Goal: Submit feedback/report problem: Submit feedback/report problem

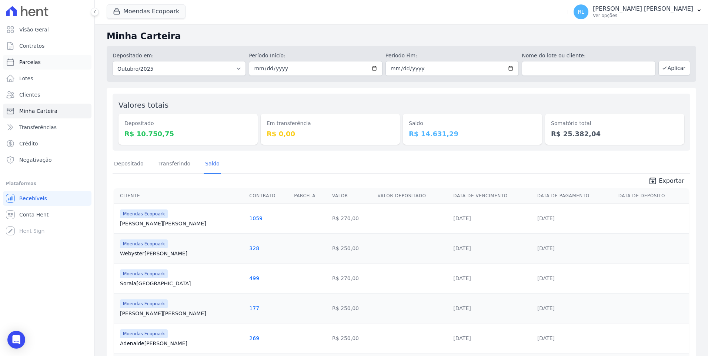
click at [39, 62] on link "Parcelas" at bounding box center [47, 62] width 88 height 15
select select
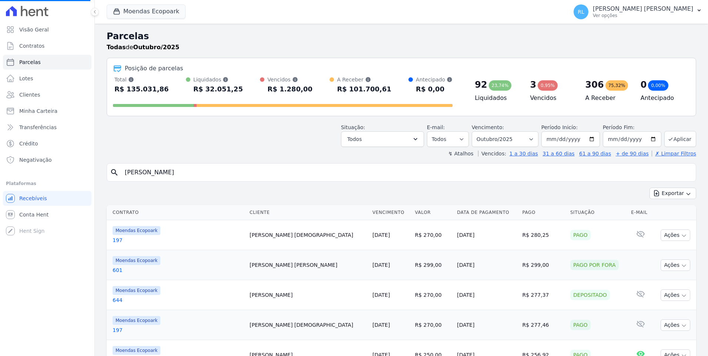
drag, startPoint x: 186, startPoint y: 178, endPoint x: 128, endPoint y: 174, distance: 57.5
click at [128, 174] on input "joice" at bounding box center [406, 172] width 572 height 15
type input "jo"
select select
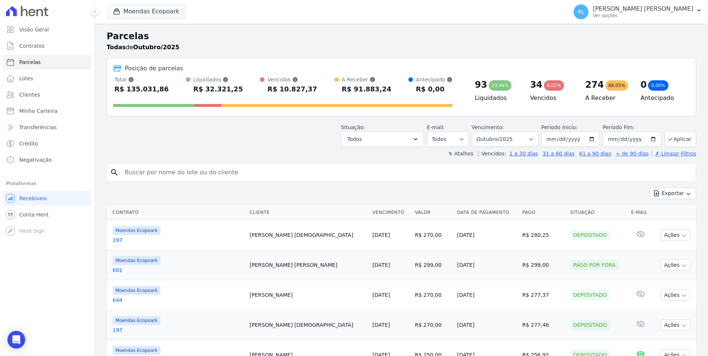
click at [128, 174] on input "search" at bounding box center [406, 172] width 572 height 15
type input "537"
select select
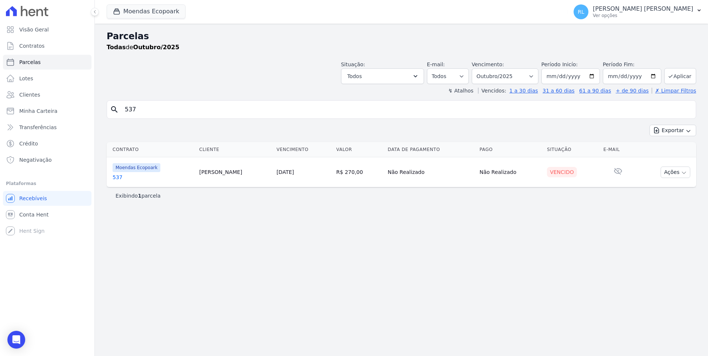
click at [121, 176] on link "537" at bounding box center [153, 177] width 81 height 7
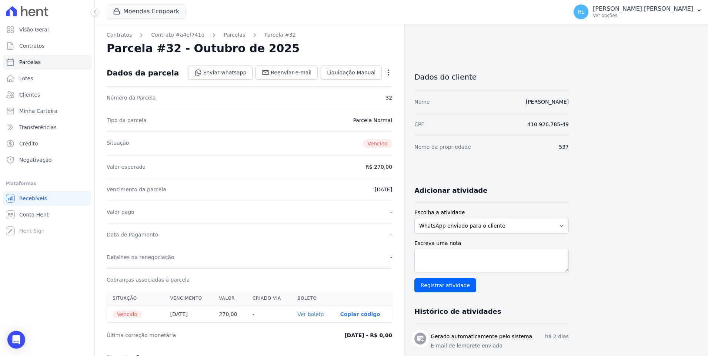
click at [319, 312] on link "Ver boleto" at bounding box center [310, 314] width 26 height 6
click at [391, 75] on icon "button" at bounding box center [388, 72] width 7 height 7
click at [363, 96] on link "Cancelar Cobrança" at bounding box center [356, 95] width 65 height 13
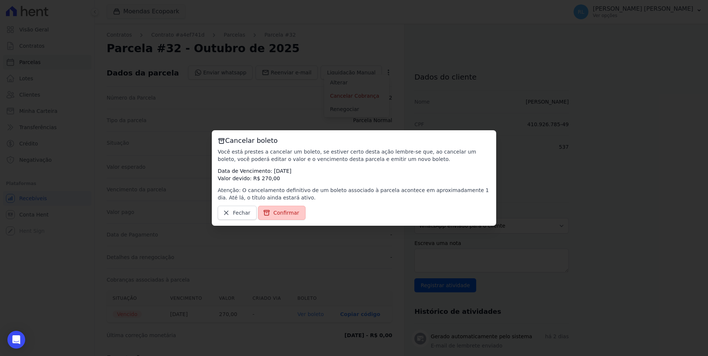
click at [295, 208] on link "Confirmar" at bounding box center [281, 213] width 47 height 14
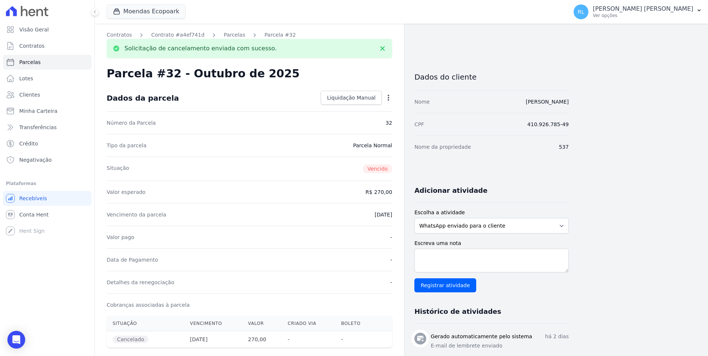
click at [387, 95] on icon "button" at bounding box center [388, 97] width 7 height 7
click at [351, 109] on link "Alterar" at bounding box center [356, 107] width 65 height 13
click at [349, 214] on input "2025-10-05" at bounding box center [363, 214] width 58 height 16
type input "[DATE]"
click at [383, 91] on link "Salvar" at bounding box center [377, 98] width 29 height 14
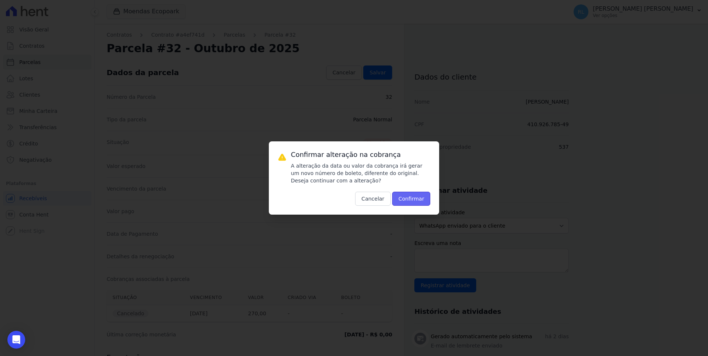
click at [420, 201] on button "Confirmar" at bounding box center [411, 199] width 38 height 14
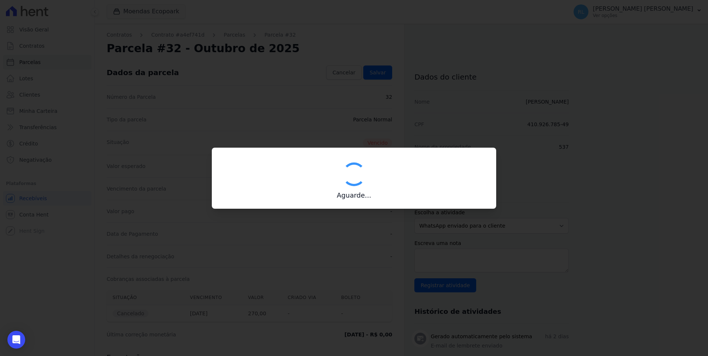
type input "00190000090335103300000690063177612260000027000"
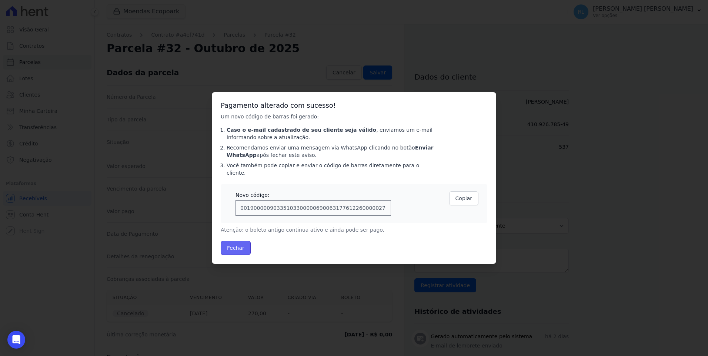
click at [242, 246] on button "Fechar" at bounding box center [236, 248] width 30 height 14
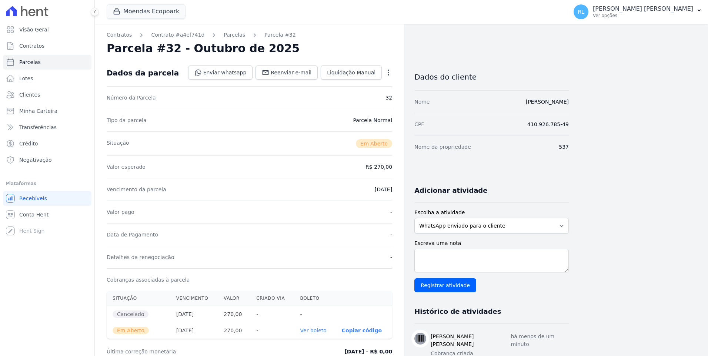
click at [316, 328] on link "Ver boleto" at bounding box center [313, 331] width 26 height 6
click at [50, 61] on link "Parcelas" at bounding box center [47, 62] width 88 height 15
select select
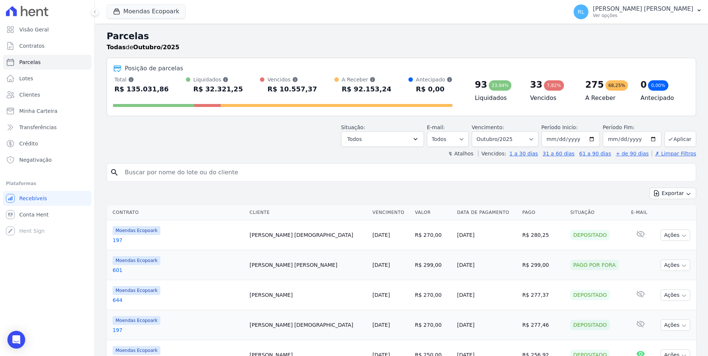
click at [203, 178] on input "search" at bounding box center [406, 172] width 572 height 15
type input "jefer"
select select
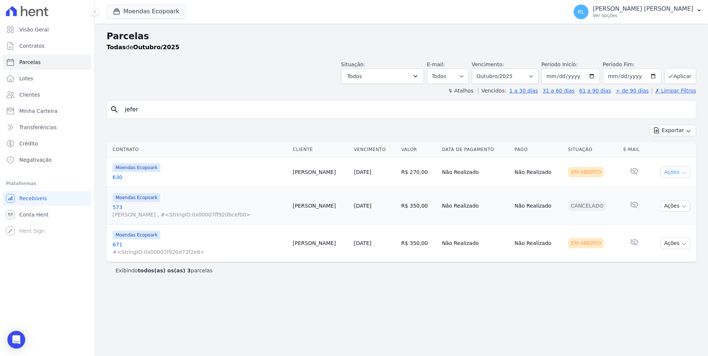
click at [680, 175] on button "Ações" at bounding box center [675, 172] width 30 height 11
click at [653, 228] on link "Liquidação Manual" at bounding box center [672, 231] width 71 height 14
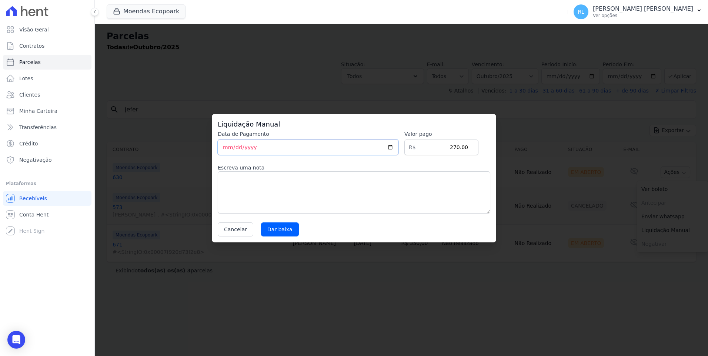
click at [228, 148] on input "[DATE]" at bounding box center [308, 148] width 181 height 16
type input "2025-10-04"
click at [238, 174] on textarea at bounding box center [354, 192] width 272 height 42
type textarea "pix"
click at [291, 230] on input "Dar baixa" at bounding box center [280, 229] width 38 height 14
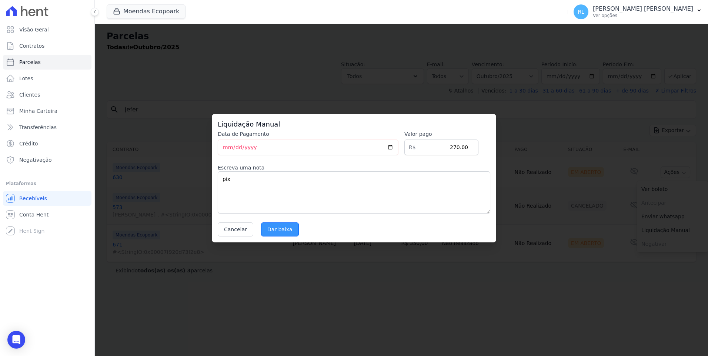
select select
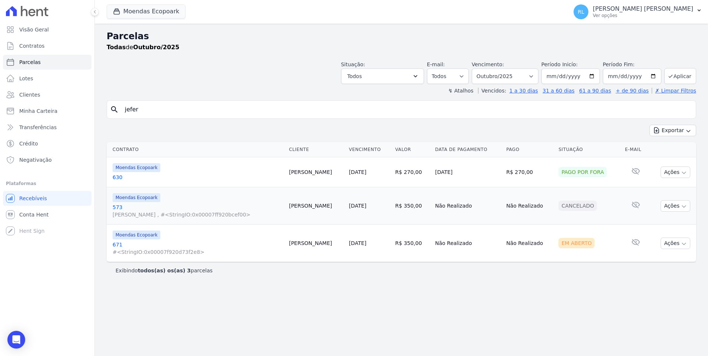
click at [124, 244] on link "671 #<StringIO:0x00007f920d73f2e8>" at bounding box center [198, 248] width 170 height 15
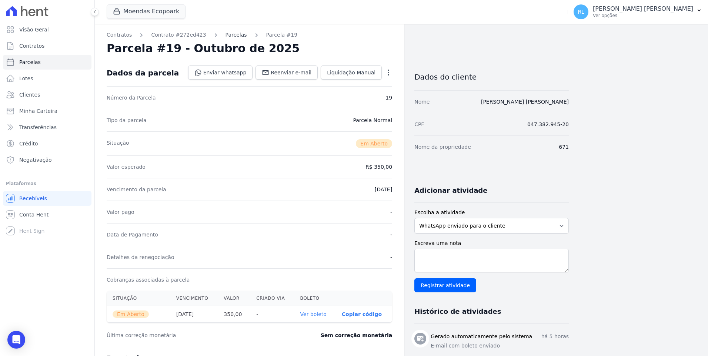
click at [225, 37] on link "Parcelas" at bounding box center [235, 35] width 21 height 8
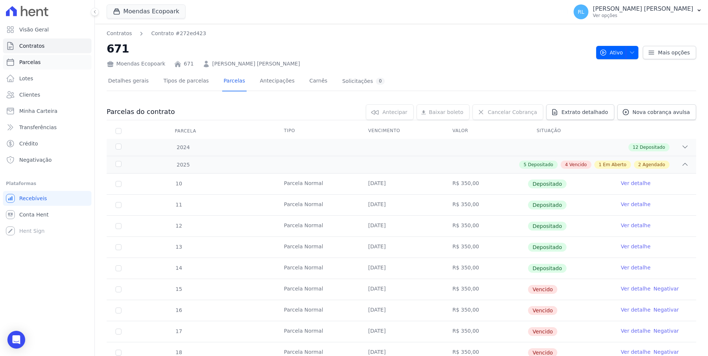
click at [53, 63] on link "Parcelas" at bounding box center [47, 62] width 88 height 15
select select
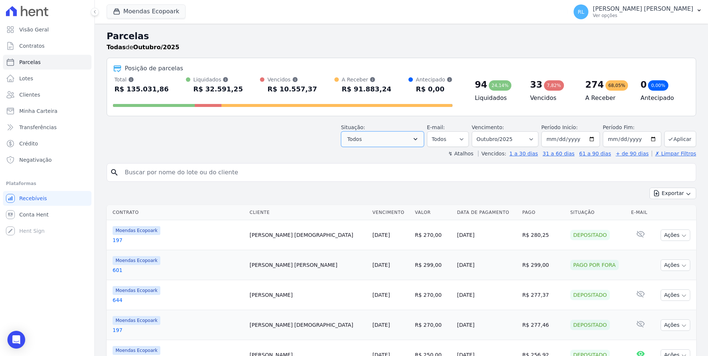
click at [406, 139] on button "Todos" at bounding box center [382, 139] width 83 height 16
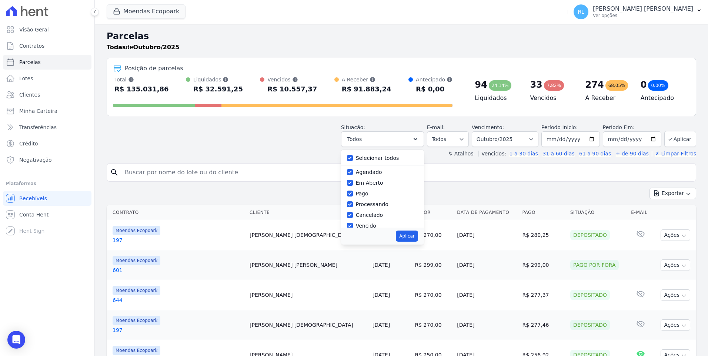
click at [361, 160] on div "Selecionar todos" at bounding box center [382, 158] width 71 height 11
click at [361, 157] on div "Selecionar todos" at bounding box center [382, 158] width 71 height 11
click at [353, 159] on input "Selecionar todos" at bounding box center [350, 158] width 6 height 6
checkbox input "false"
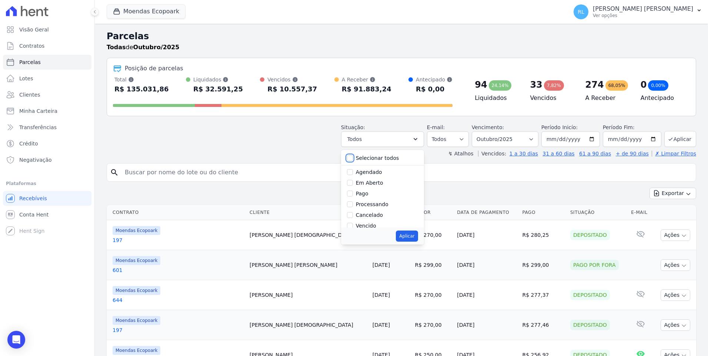
checkbox input "false"
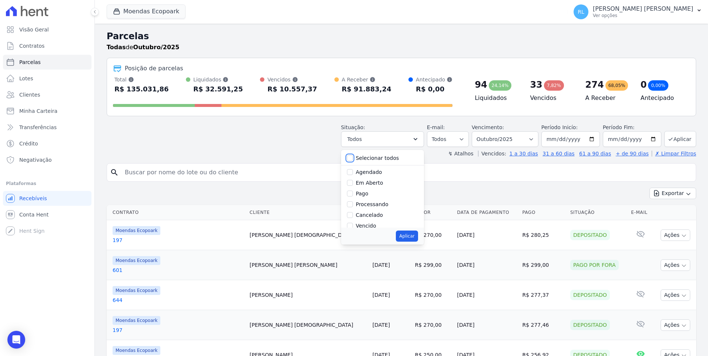
checkbox input "false"
click at [353, 227] on input "Vencido" at bounding box center [350, 226] width 6 height 6
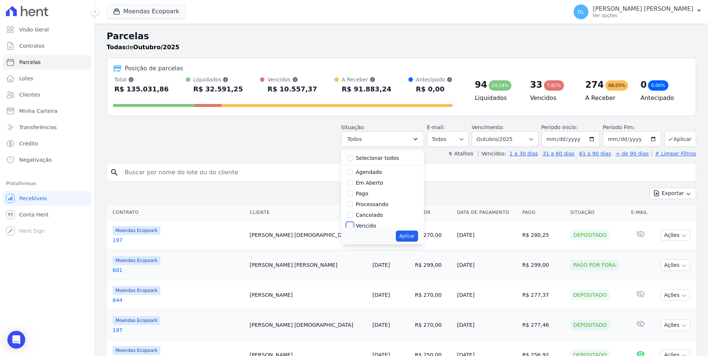
checkbox input "true"
click at [414, 235] on button "Aplicar" at bounding box center [407, 236] width 22 height 11
select select "overdue"
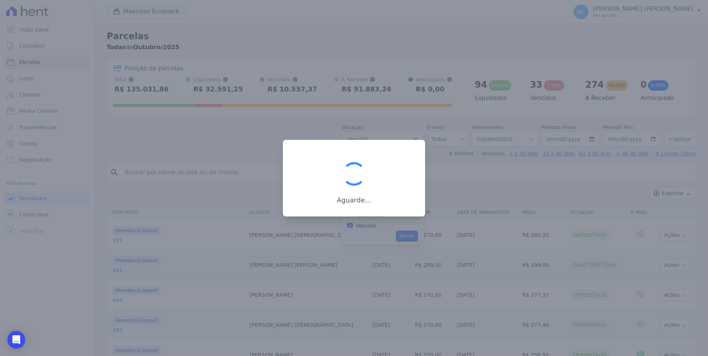
scroll to position [13, 0]
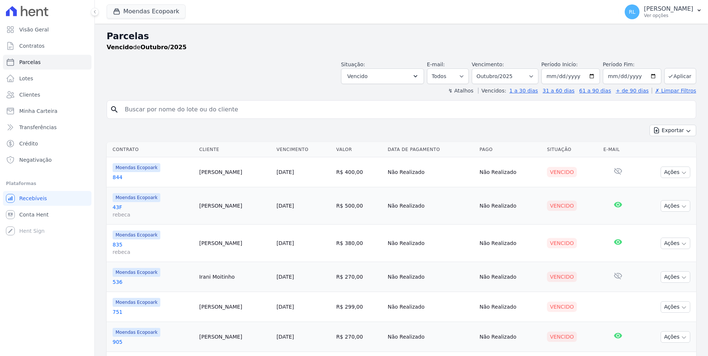
select select
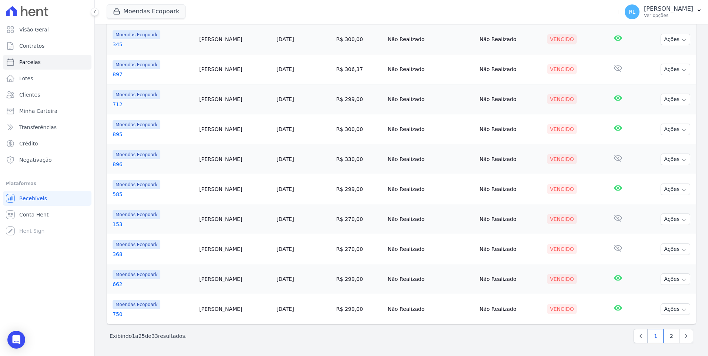
scroll to position [598, 0]
click at [670, 337] on link "2" at bounding box center [671, 336] width 16 height 14
select select
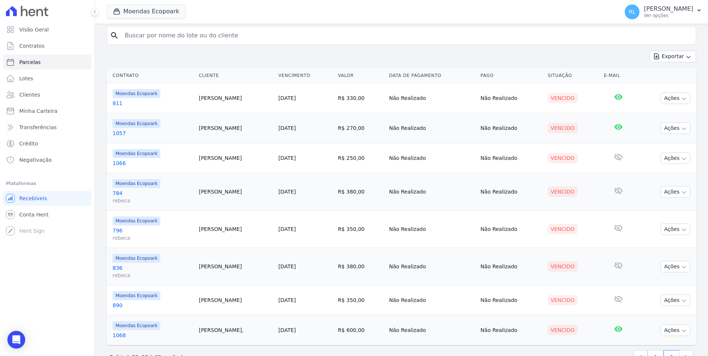
scroll to position [96, 0]
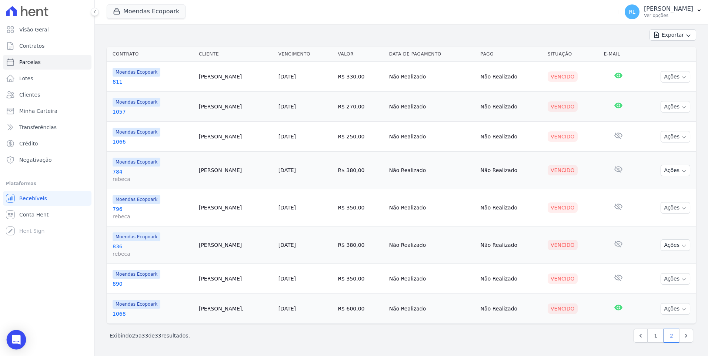
click at [22, 336] on div "Open Intercom Messenger" at bounding box center [17, 340] width 20 height 20
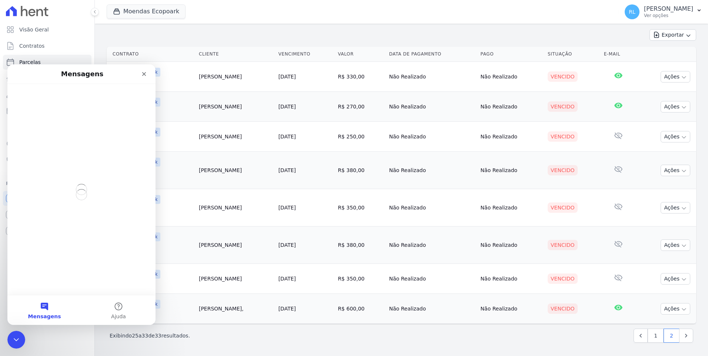
scroll to position [0, 0]
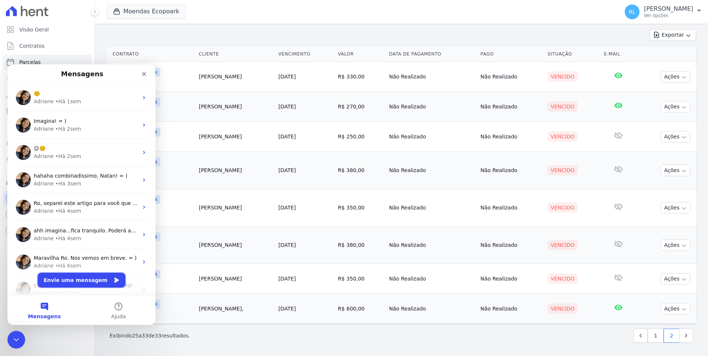
click at [89, 285] on button "Envie uma mensagem" at bounding box center [82, 280] width 88 height 15
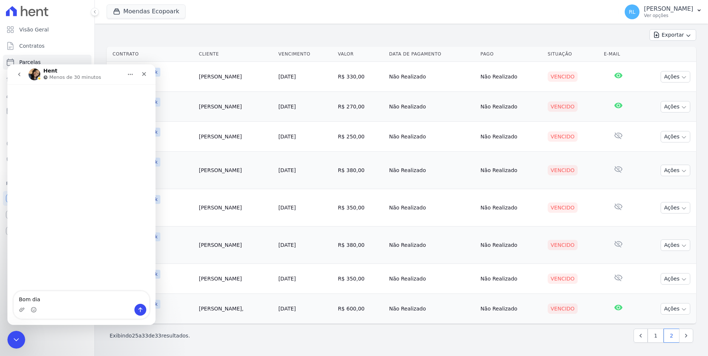
type textarea "Bom dia"
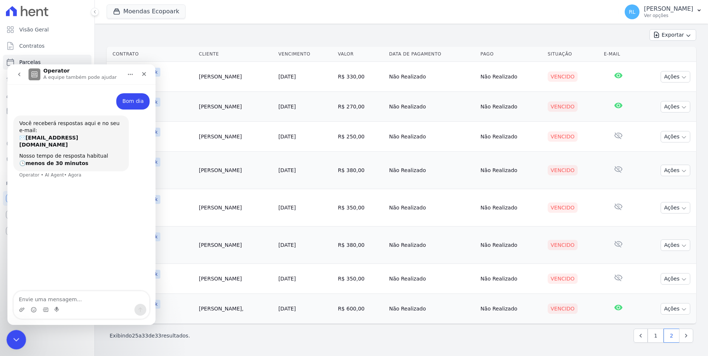
click at [12, 338] on icon "Encerramento do Messenger da Intercom" at bounding box center [15, 338] width 9 height 9
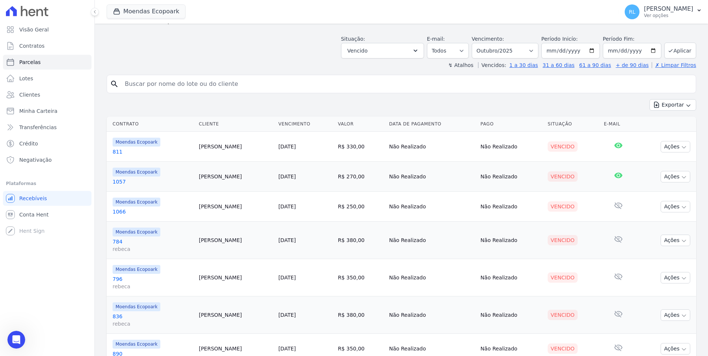
scroll to position [96, 0]
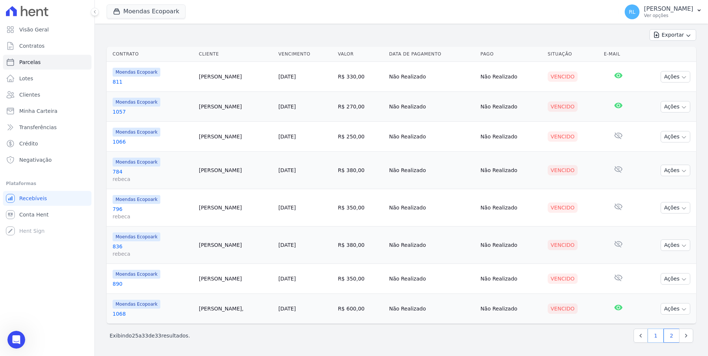
click at [649, 335] on link "1" at bounding box center [655, 336] width 16 height 14
select select
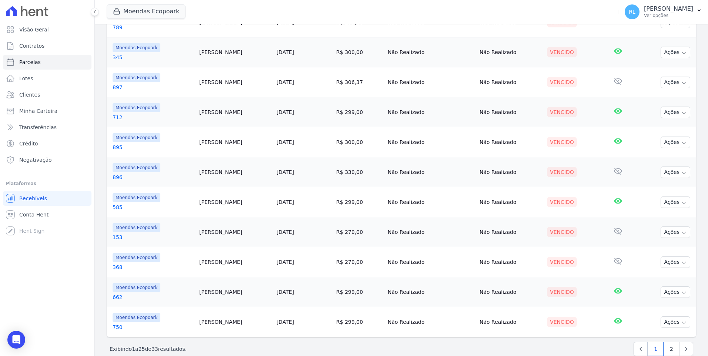
scroll to position [598, 0]
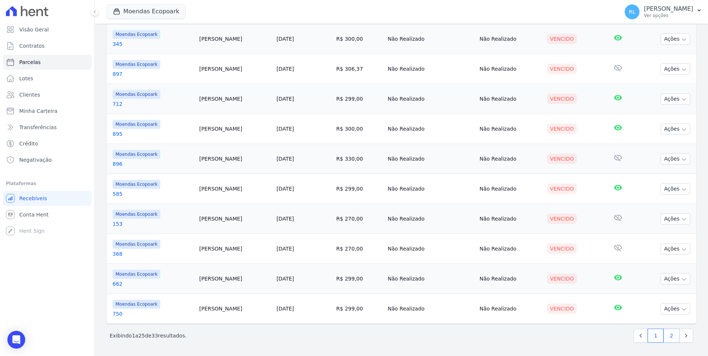
click at [663, 338] on link "2" at bounding box center [671, 336] width 16 height 14
select select
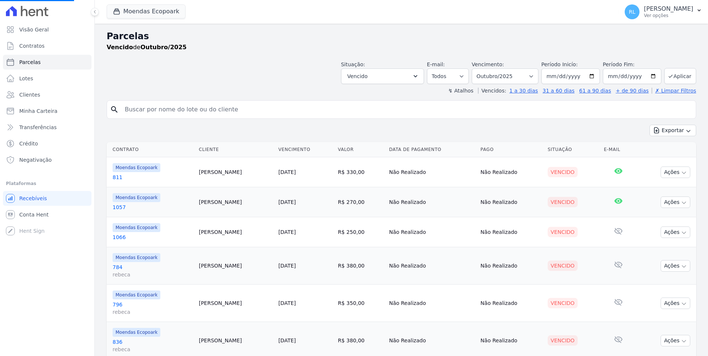
select select
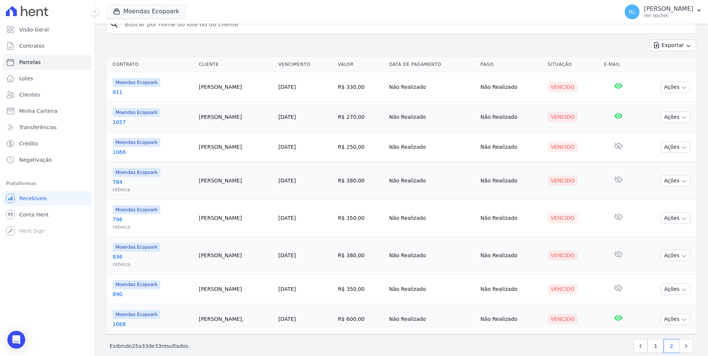
scroll to position [96, 0]
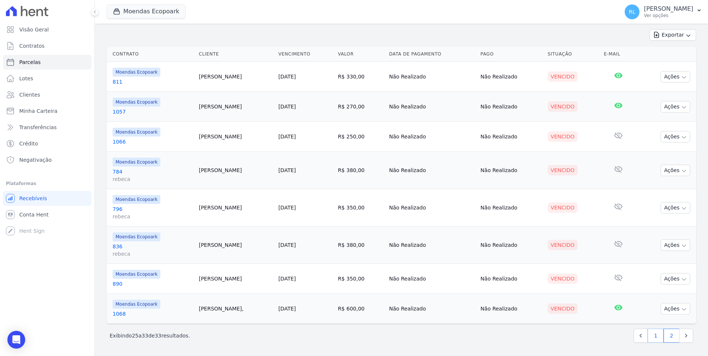
click at [650, 337] on link "1" at bounding box center [655, 336] width 16 height 14
select select
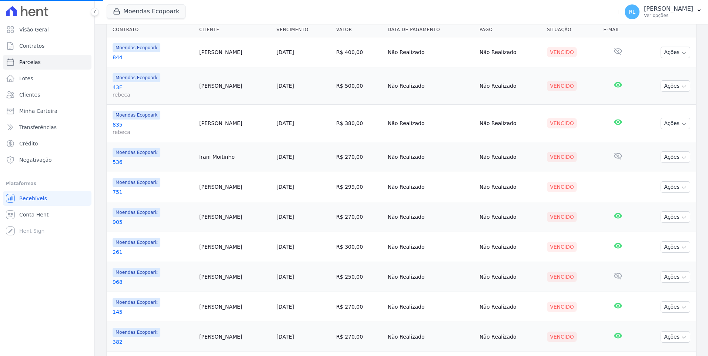
scroll to position [147, 0]
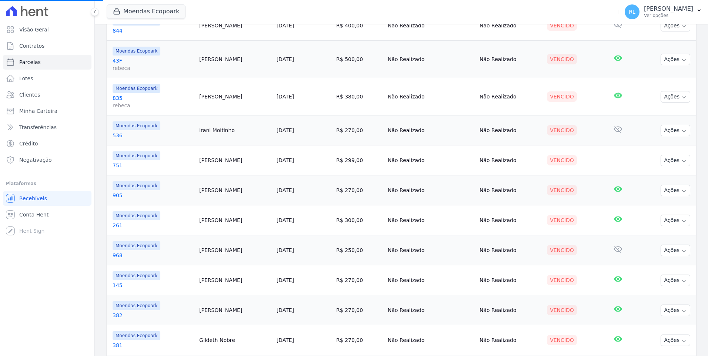
select select
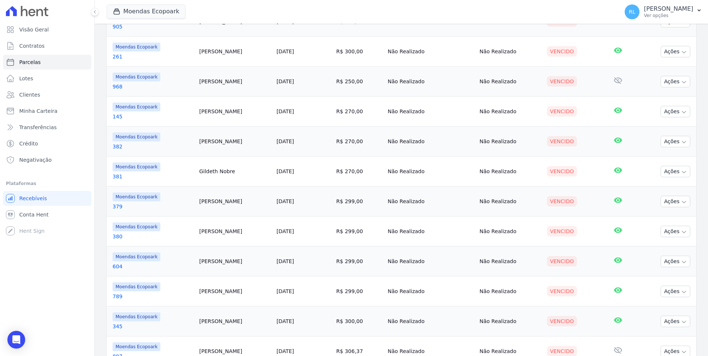
scroll to position [333, 0]
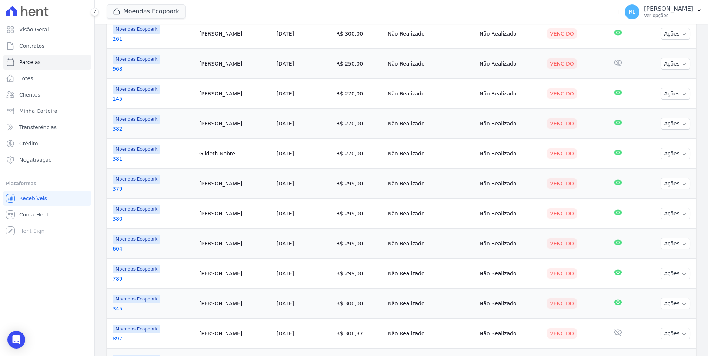
click at [119, 278] on link "789" at bounding box center [153, 278] width 81 height 7
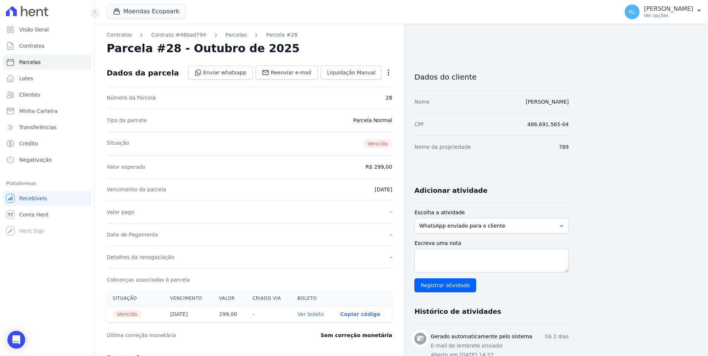
click at [385, 72] on icon "button" at bounding box center [388, 72] width 7 height 7
click at [366, 93] on link "Cancelar Cobrança" at bounding box center [356, 95] width 65 height 13
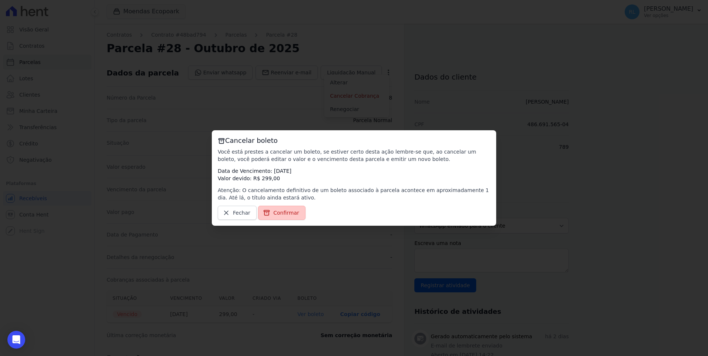
click at [280, 216] on span "Confirmar" at bounding box center [286, 212] width 26 height 7
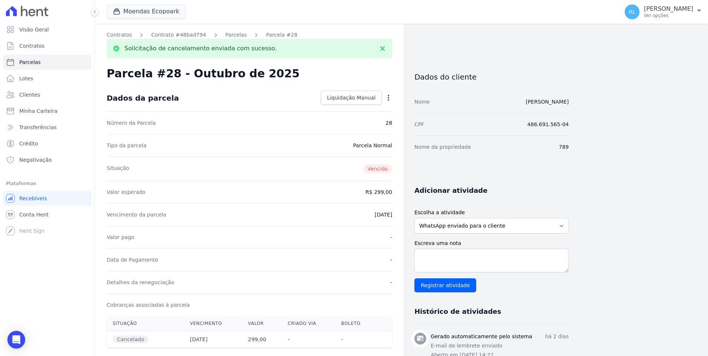
click at [388, 100] on icon "button" at bounding box center [388, 98] width 1 height 6
click at [349, 106] on link "Alterar" at bounding box center [356, 107] width 65 height 13
click at [346, 215] on input "2025-10-05" at bounding box center [363, 214] width 58 height 16
type input "[DATE]"
click at [391, 97] on link "Salvar" at bounding box center [377, 98] width 29 height 14
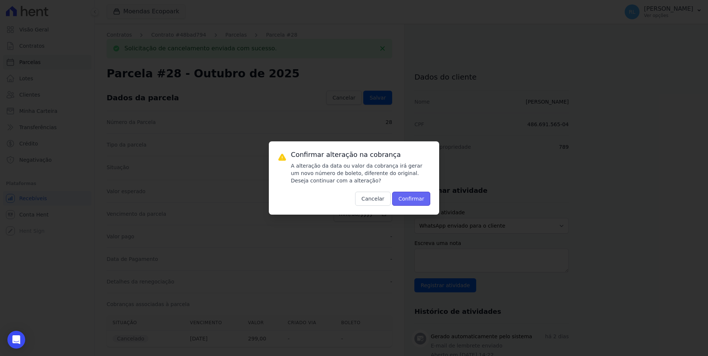
click at [405, 194] on button "Confirmar" at bounding box center [411, 199] width 38 height 14
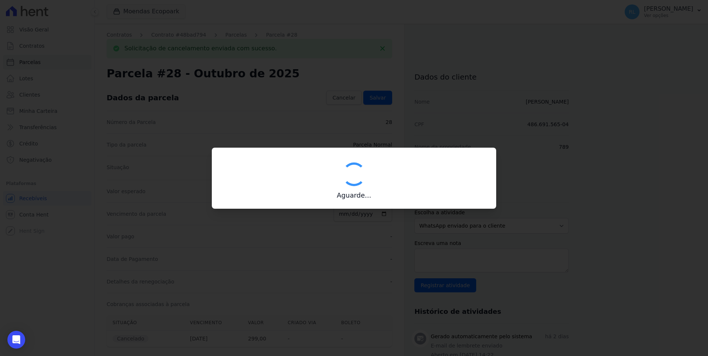
type input "00190000090335103300000690096177112260000029900"
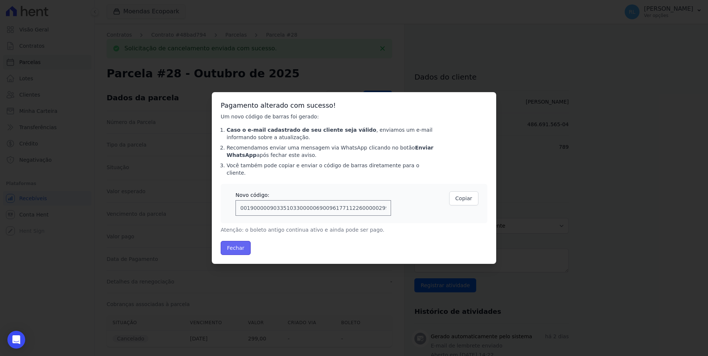
click at [229, 244] on button "Fechar" at bounding box center [236, 248] width 30 height 14
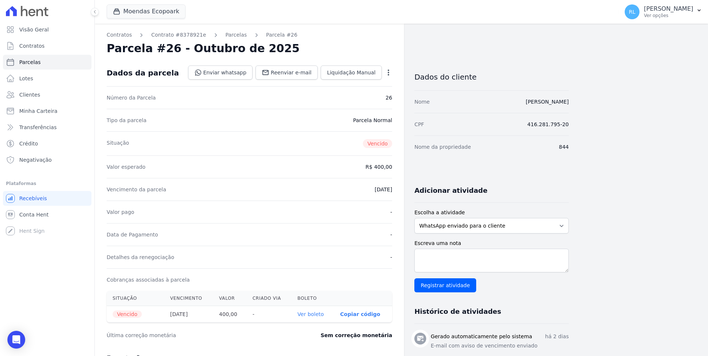
click at [318, 316] on link "Ver boleto" at bounding box center [310, 314] width 26 height 6
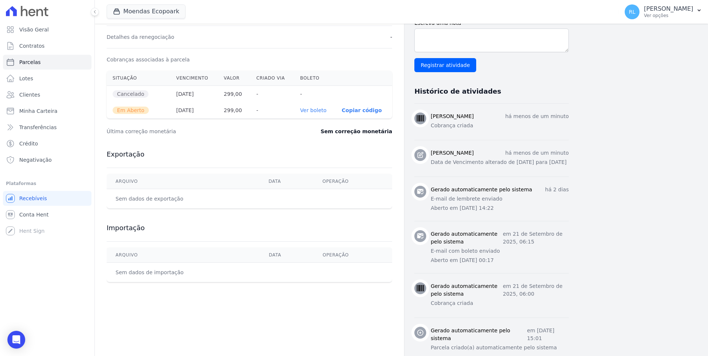
scroll to position [222, 0]
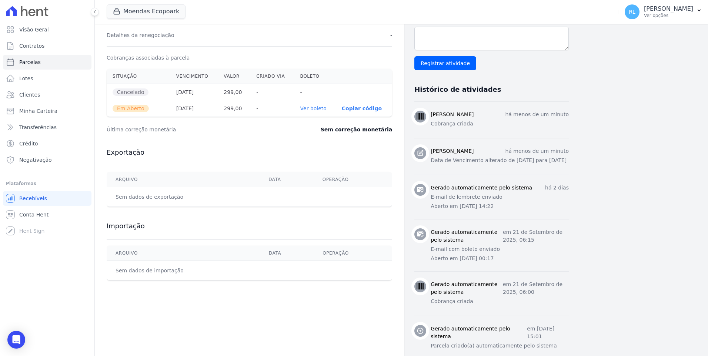
click at [313, 108] on link "Ver boleto" at bounding box center [313, 108] width 26 height 6
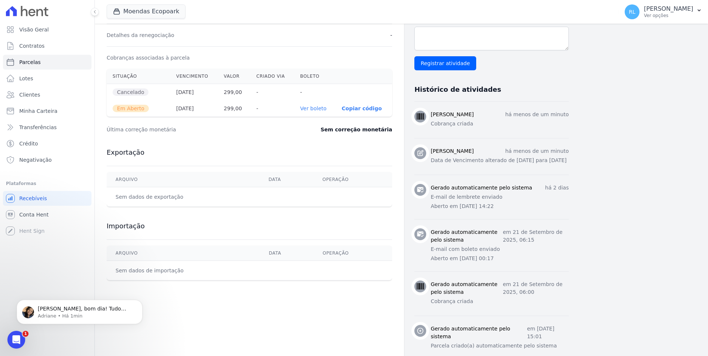
scroll to position [0, 0]
click at [64, 317] on p "Adriane • Há 1min" at bounding box center [86, 316] width 96 height 7
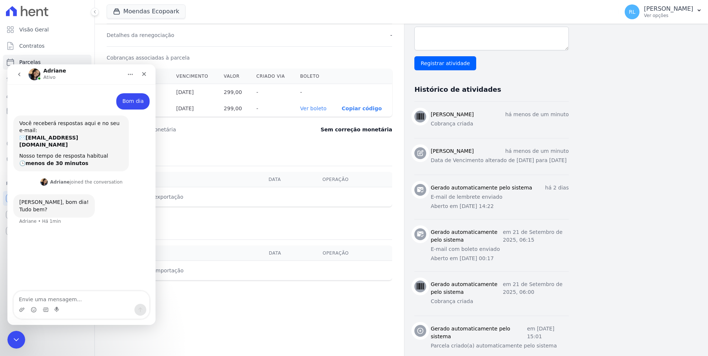
scroll to position [1, 0]
click at [95, 310] on div "Messenger da Intercom" at bounding box center [81, 310] width 135 height 12
click at [93, 305] on div "Messenger da Intercom" at bounding box center [81, 310] width 135 height 12
click at [100, 299] on textarea "Envie uma mensagem..." at bounding box center [81, 297] width 135 height 13
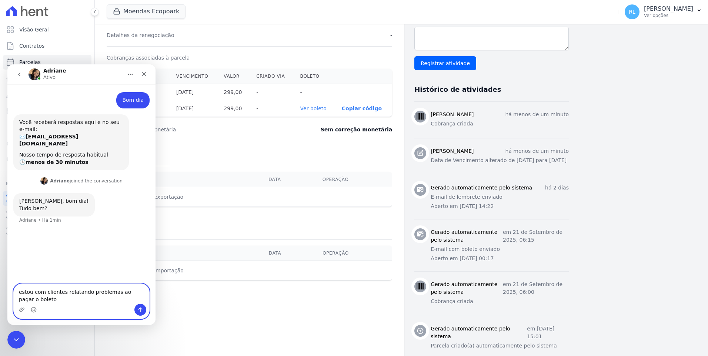
type textarea "estou com clientes relatando problemas ao pagar o boleto"
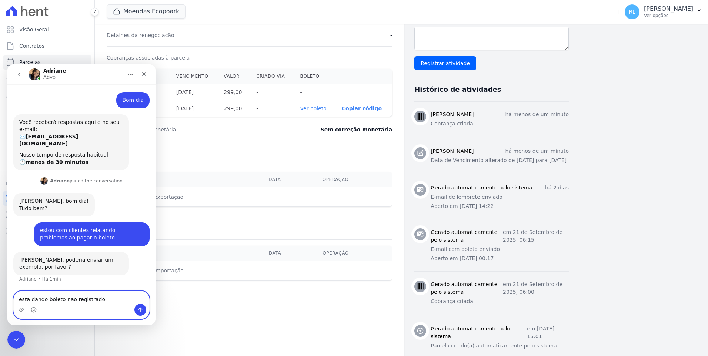
type textarea "esta dando boleto nao registrado"
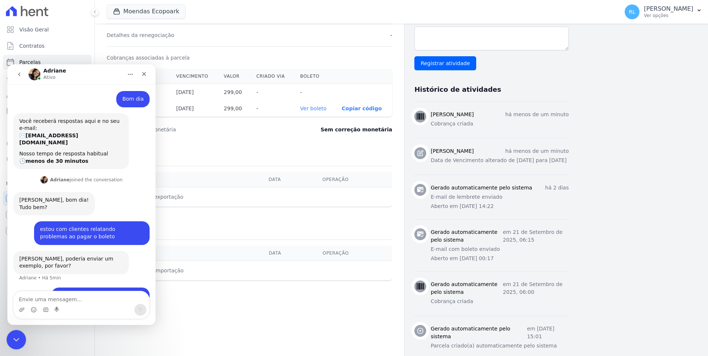
click at [11, 341] on icon "Encerramento do Messenger da Intercom" at bounding box center [15, 338] width 9 height 9
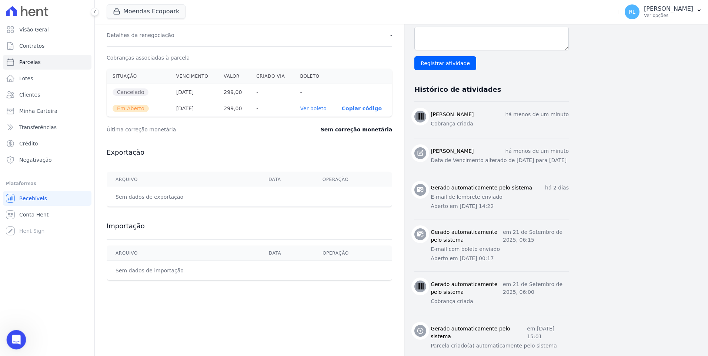
click at [11, 340] on icon "Abertura do Messenger da Intercom" at bounding box center [15, 339] width 12 height 12
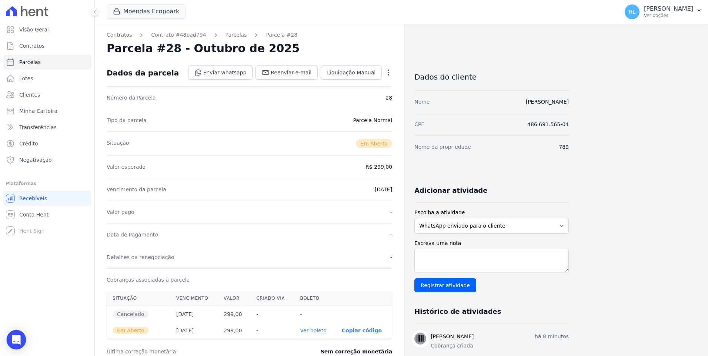
click at [7, 342] on body "Visão Geral Contratos [GEOGRAPHIC_DATA] Lotes Clientes Minha Carteira Transferê…" at bounding box center [354, 178] width 708 height 356
click at [23, 340] on div "Open Intercom Messenger" at bounding box center [17, 340] width 20 height 20
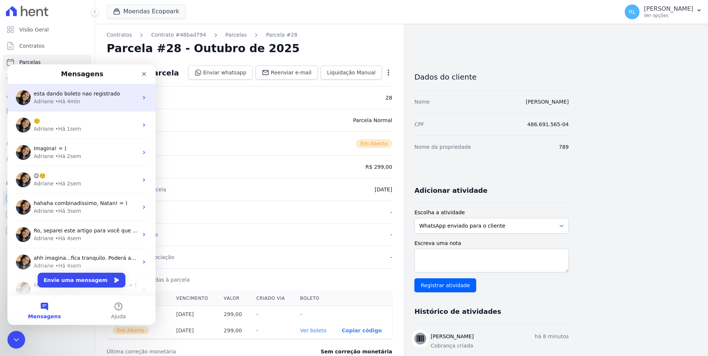
click at [86, 93] on span "esta dando boleto nao registrado" at bounding box center [77, 94] width 86 height 6
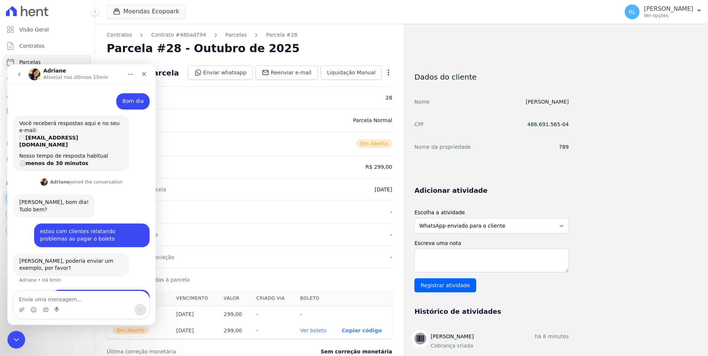
scroll to position [1, 0]
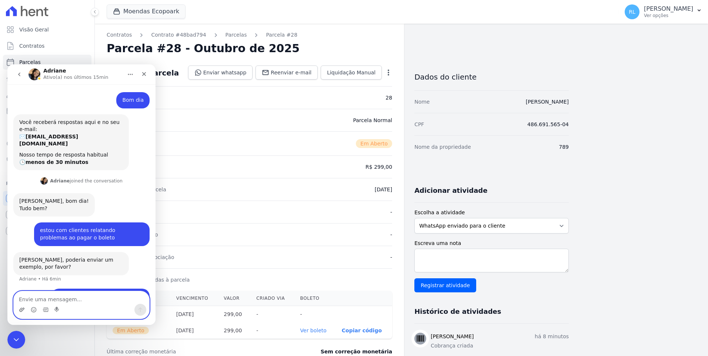
click at [19, 311] on icon "Upload do anexo" at bounding box center [22, 310] width 6 height 6
click at [19, 312] on div "Messenger da Intercom" at bounding box center [81, 310] width 135 height 12
click at [22, 309] on icon "Upload do anexo" at bounding box center [21, 310] width 5 height 4
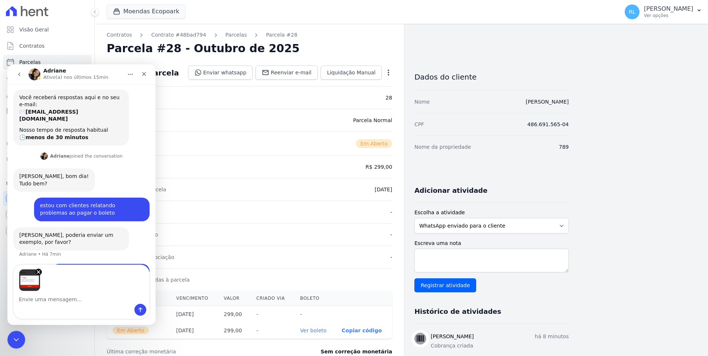
scroll to position [27, 0]
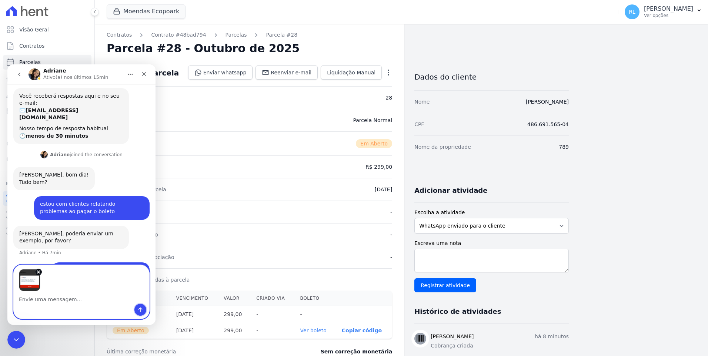
click at [140, 310] on icon "Enviar uma mensagem" at bounding box center [140, 310] width 6 height 6
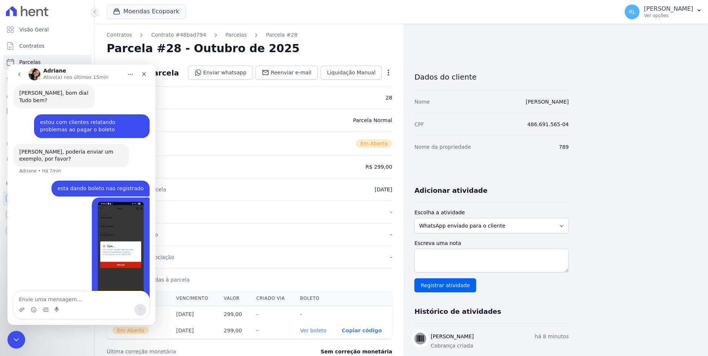
scroll to position [110, 0]
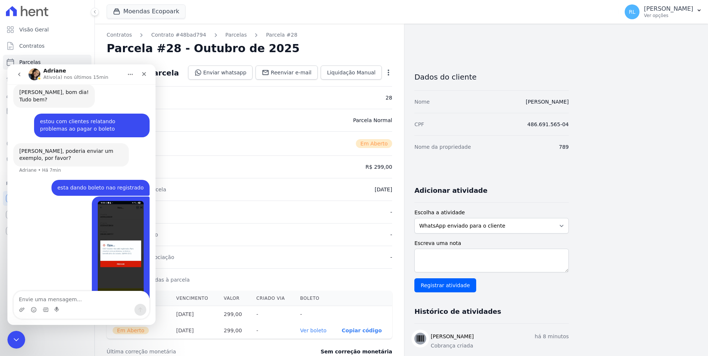
click at [21, 314] on div "Messenger da Intercom" at bounding box center [22, 310] width 6 height 12
click at [22, 312] on icon "Upload do anexo" at bounding box center [22, 310] width 6 height 6
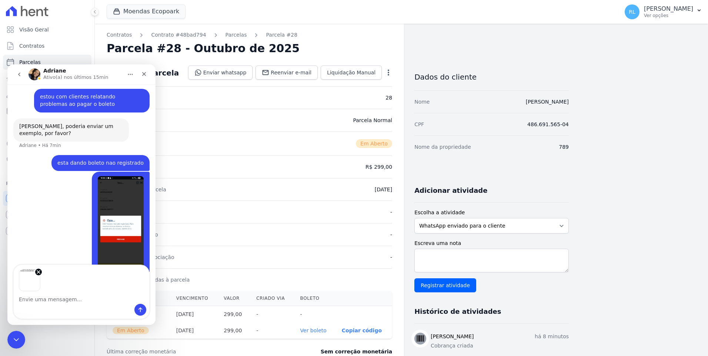
scroll to position [136, 0]
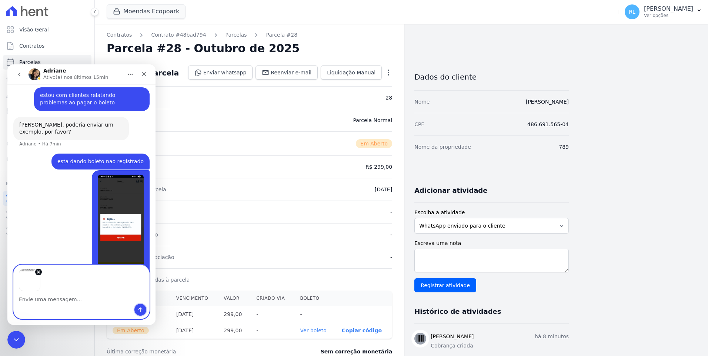
click at [137, 311] on icon "Enviar uma mensagem" at bounding box center [140, 310] width 6 height 6
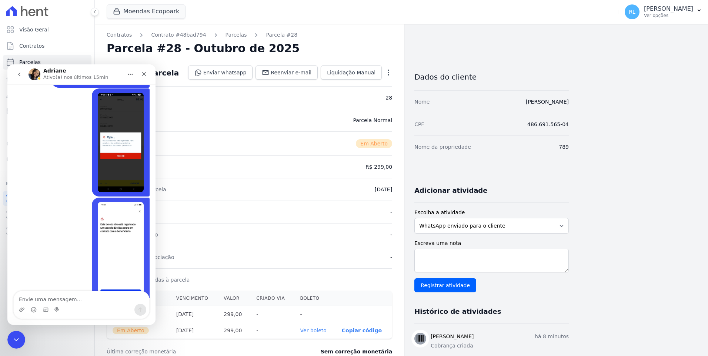
scroll to position [219, 0]
click at [25, 307] on div "Messenger da Intercom" at bounding box center [81, 310] width 135 height 12
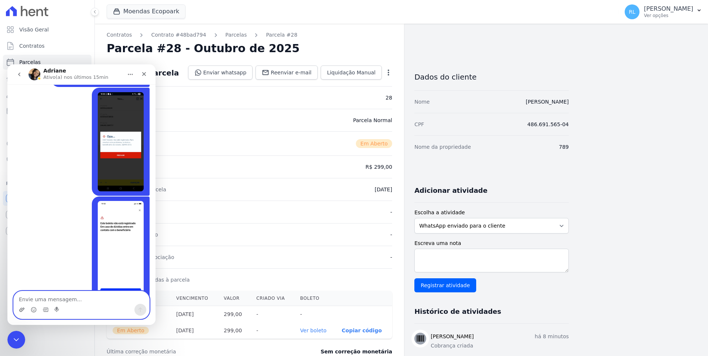
click at [21, 310] on icon "Upload do anexo" at bounding box center [21, 310] width 5 height 4
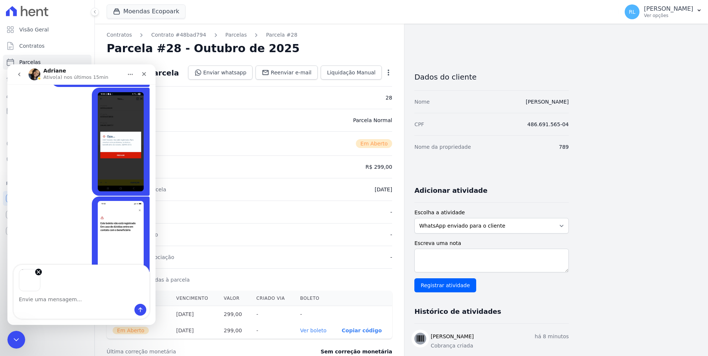
scroll to position [245, 0]
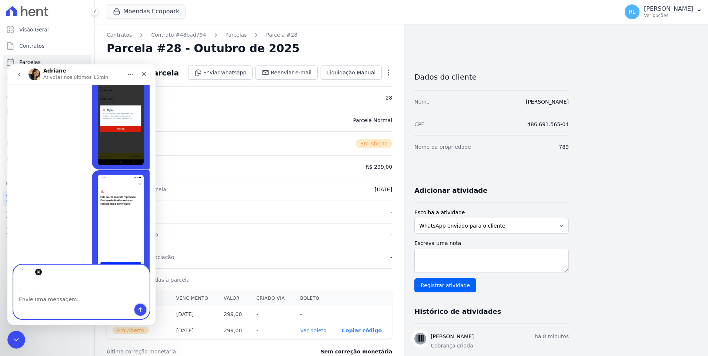
click at [141, 309] on icon "Enviar uma mensagem" at bounding box center [140, 310] width 4 height 5
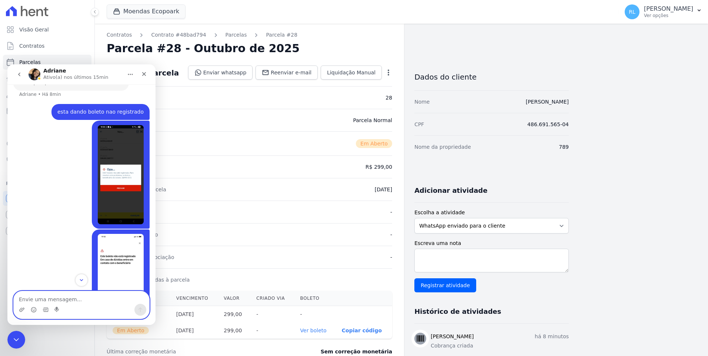
scroll to position [328, 0]
